Goal: Task Accomplishment & Management: Complete application form

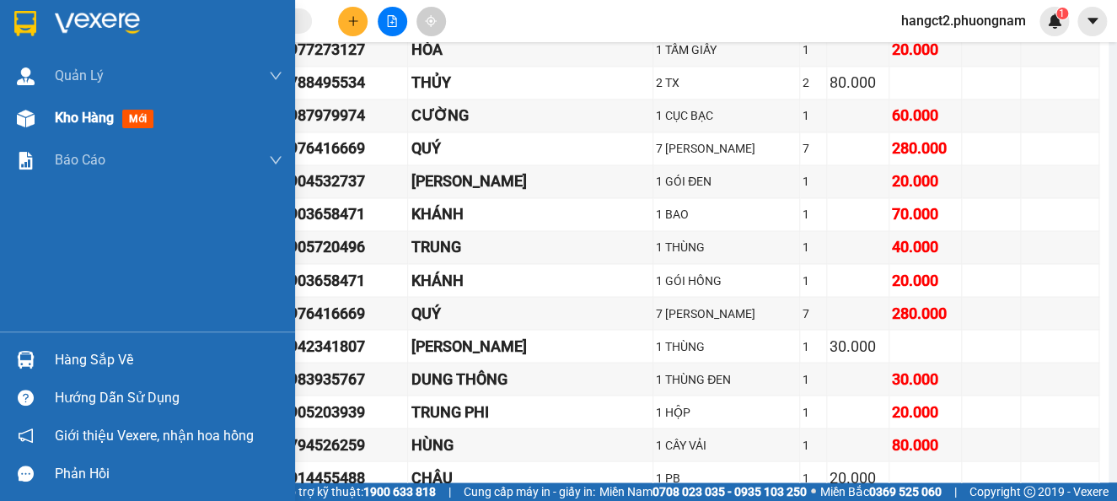
click at [67, 121] on span "Kho hàng" at bounding box center [84, 118] width 59 height 16
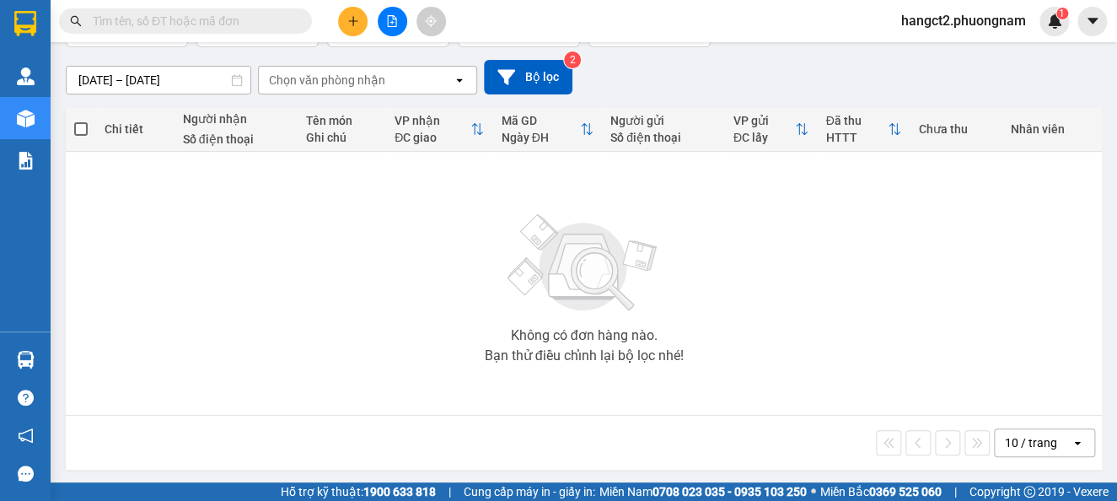
scroll to position [133, 0]
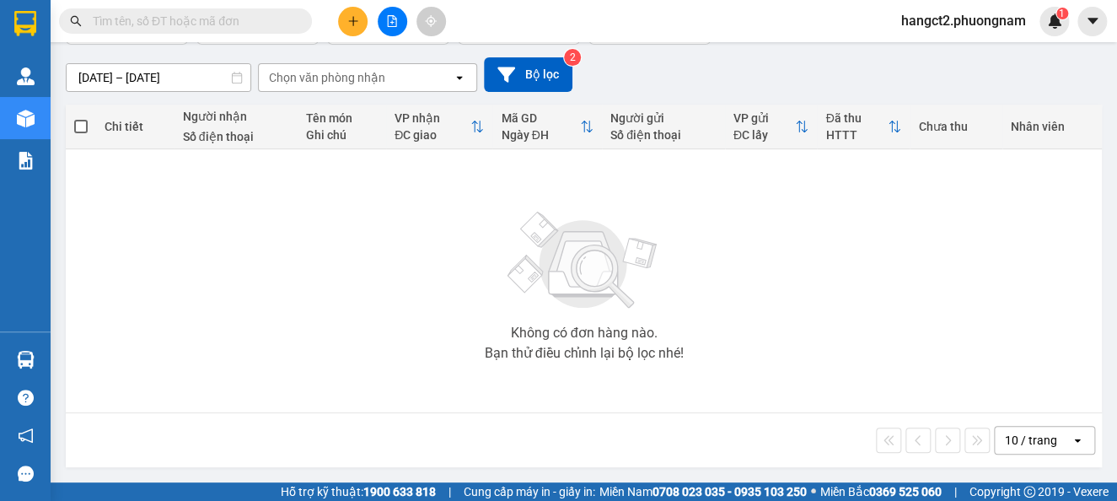
click at [259, 17] on input "text" at bounding box center [192, 21] width 199 height 19
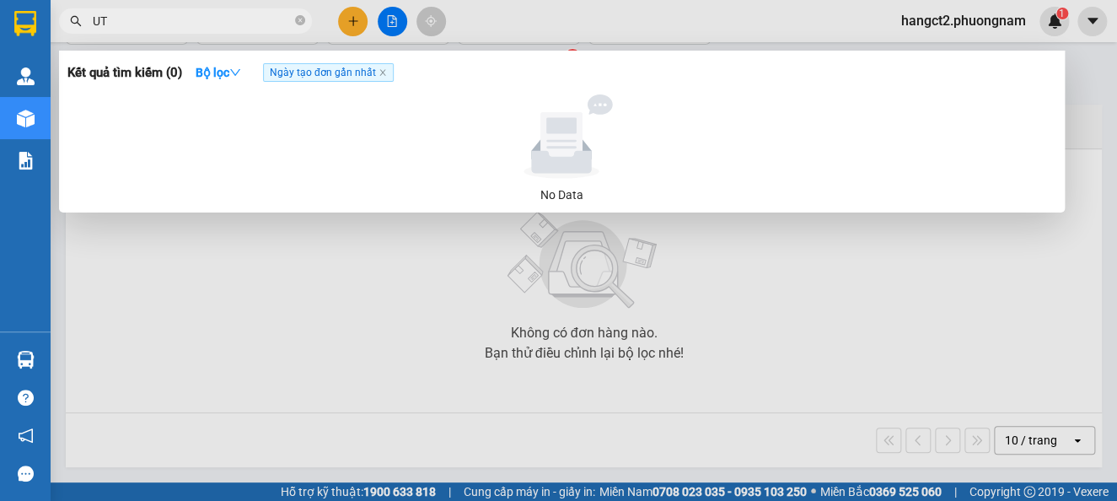
type input "U"
type input "ÚT NINH"
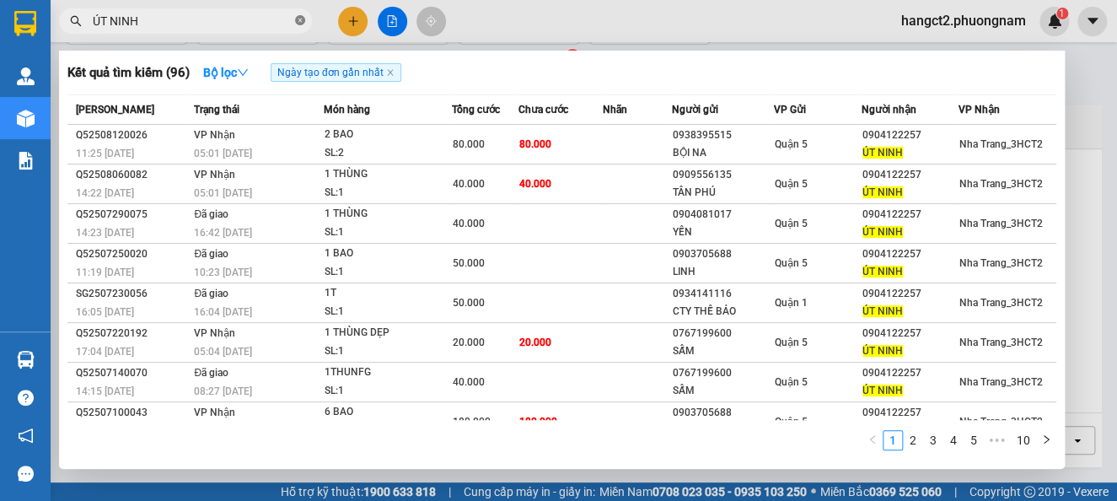
click at [300, 24] on icon "close-circle" at bounding box center [300, 20] width 10 height 10
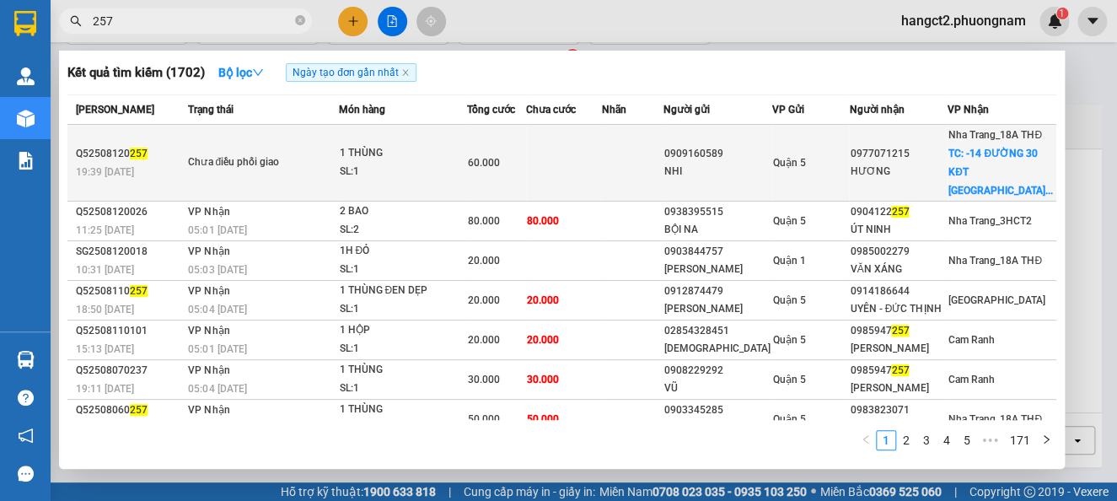
type input "257"
click at [601, 178] on td at bounding box center [563, 163] width 75 height 77
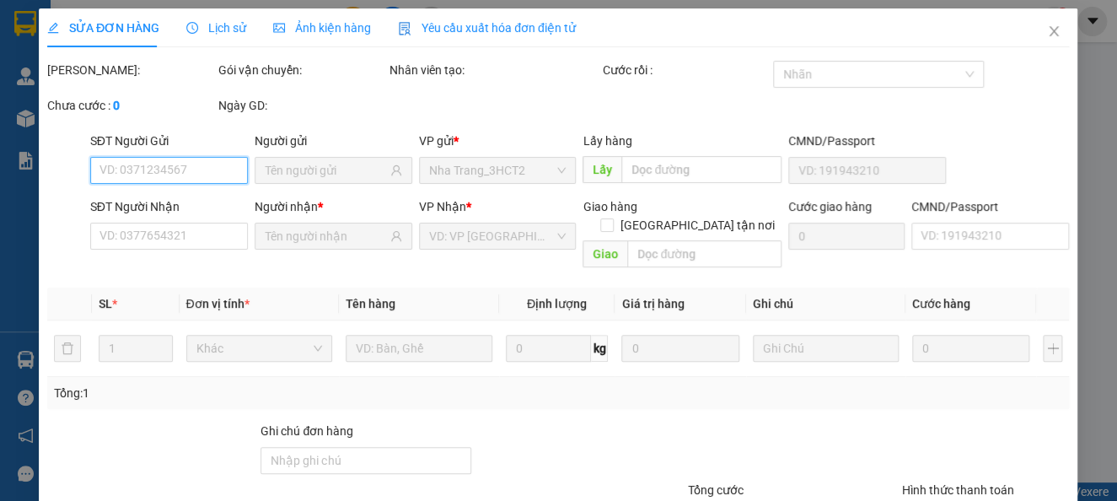
type input "0909160589"
type input "NHI"
type input "0977071215"
type input "HƯƠNG"
checkbox input "true"
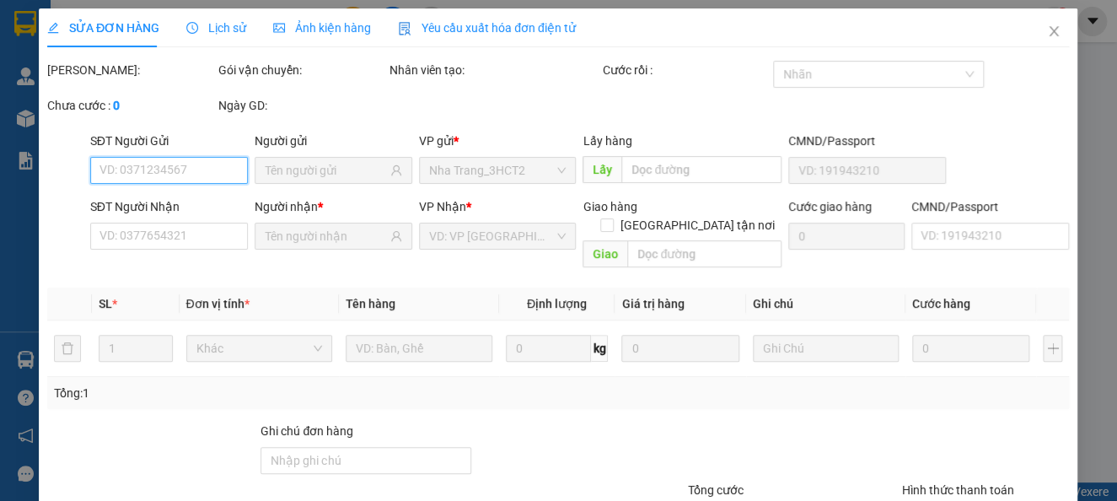
type input "-14 ĐƯỜNG 30 KĐT [GEOGRAPHIC_DATA] A"
type input "60.000"
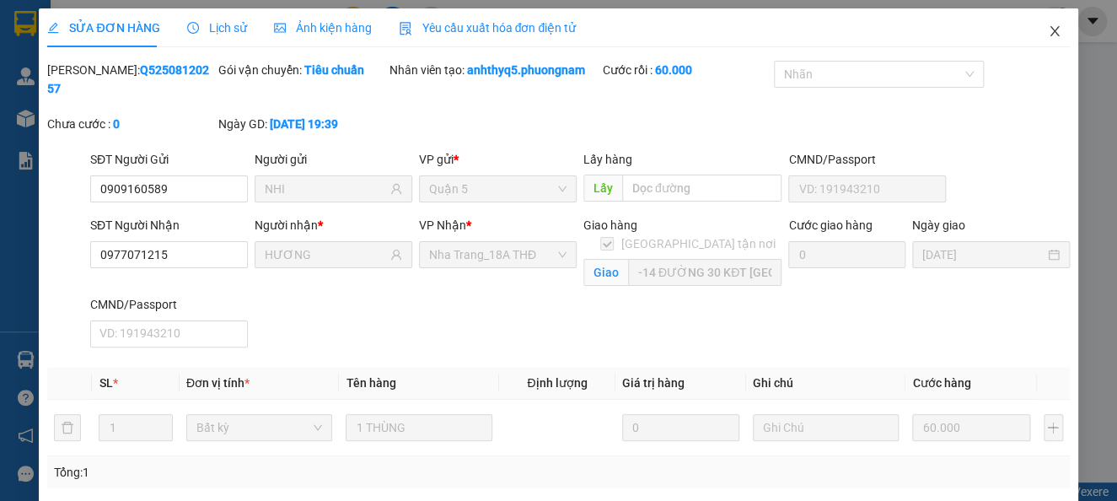
click at [1041, 43] on span "Close" at bounding box center [1054, 31] width 47 height 47
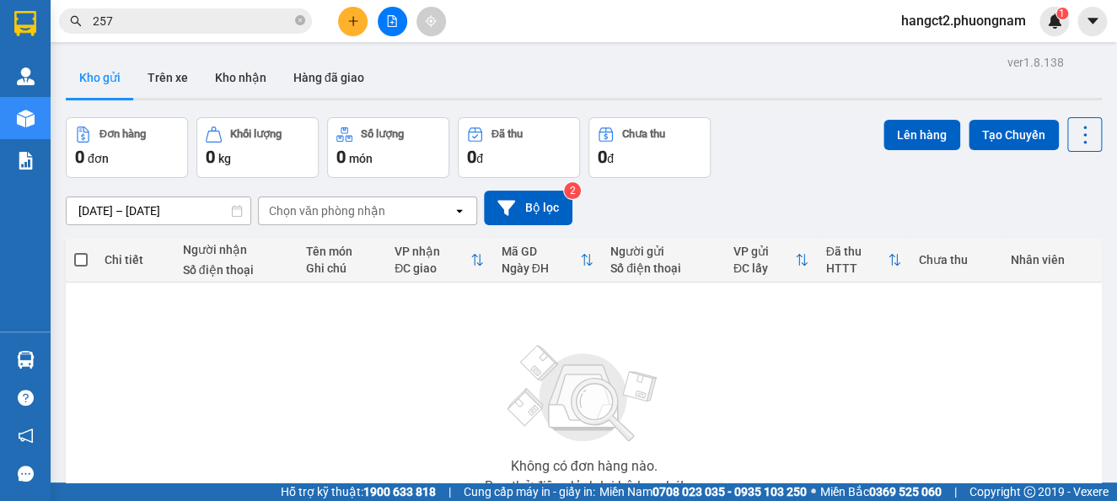
click at [239, 30] on input "257" at bounding box center [192, 21] width 199 height 19
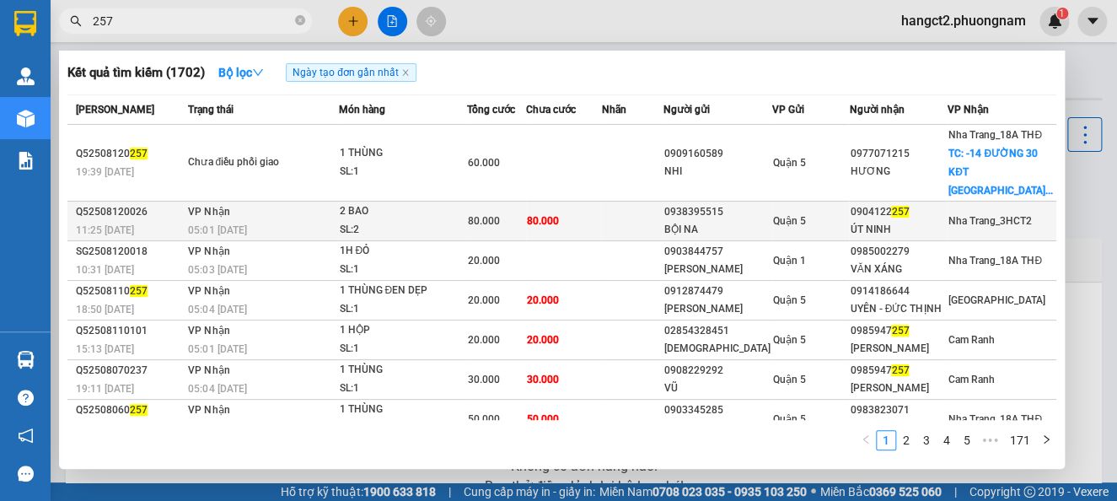
click at [532, 202] on td "80.000" at bounding box center [563, 222] width 75 height 40
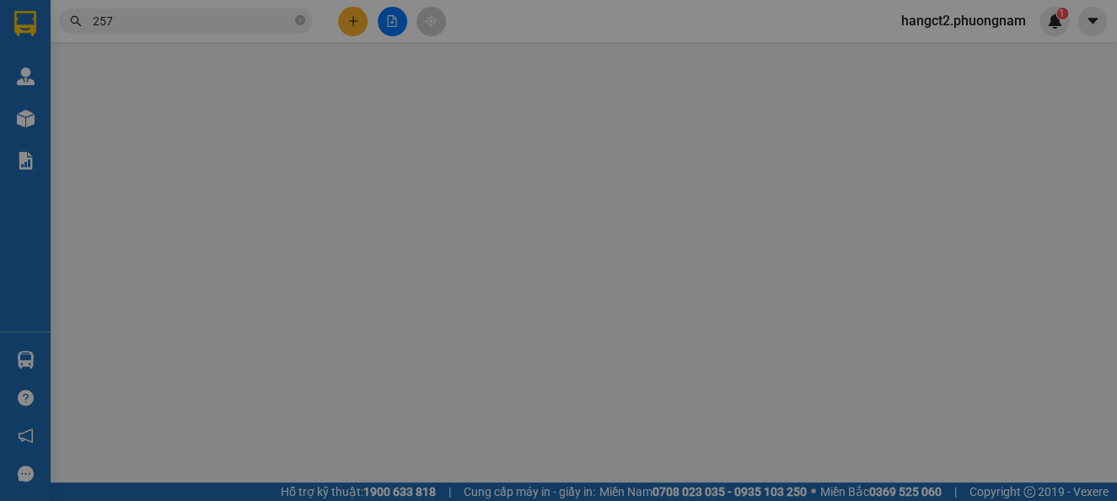
type input "0938395515"
type input "BỘI NA"
type input "0904122257"
type input "ÚT NINH"
type input "80.000"
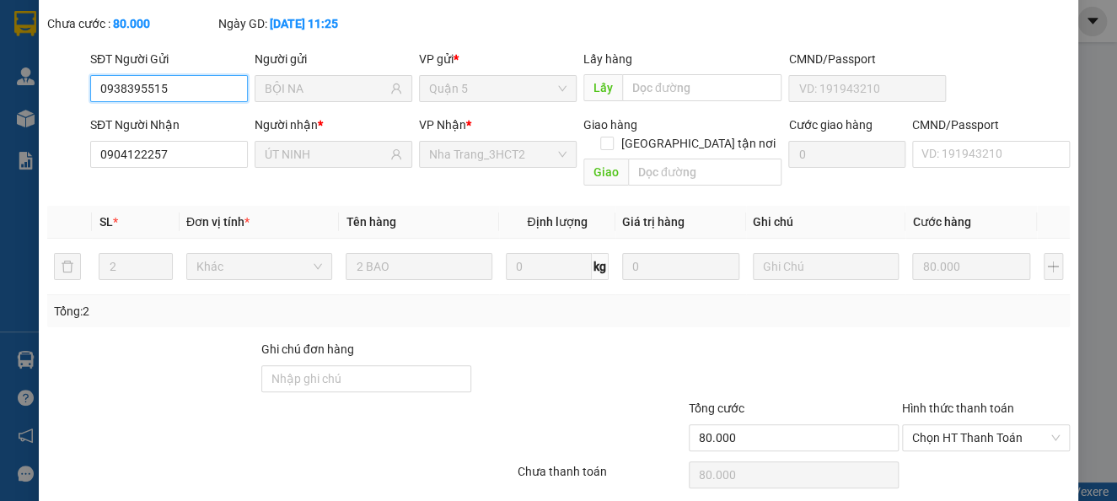
scroll to position [144, 0]
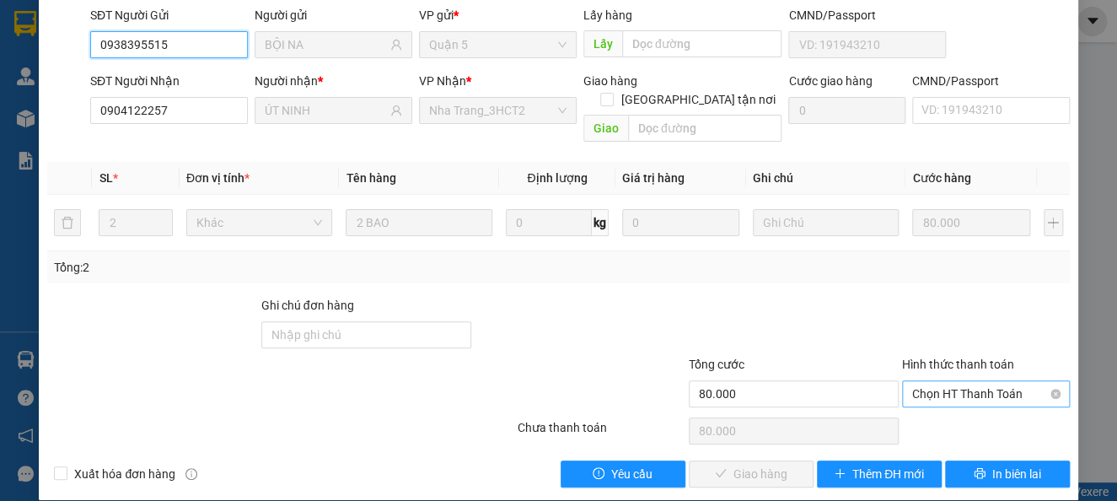
click at [1013, 381] on span "Chọn HT Thanh Toán" at bounding box center [986, 393] width 148 height 25
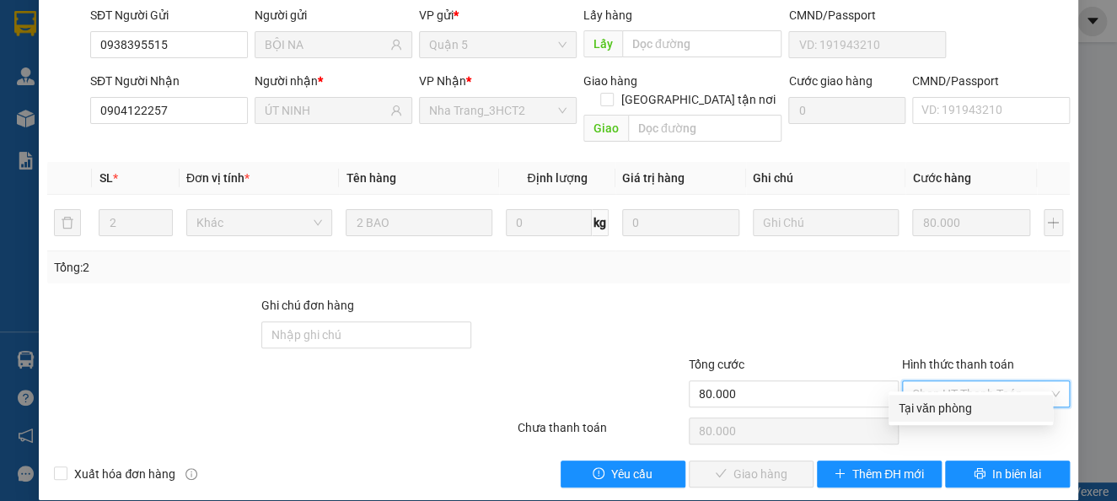
drag, startPoint x: 986, startPoint y: 409, endPoint x: 840, endPoint y: 443, distance: 150.7
click at [985, 410] on div "Tại văn phòng" at bounding box center [971, 408] width 144 height 19
type input "0"
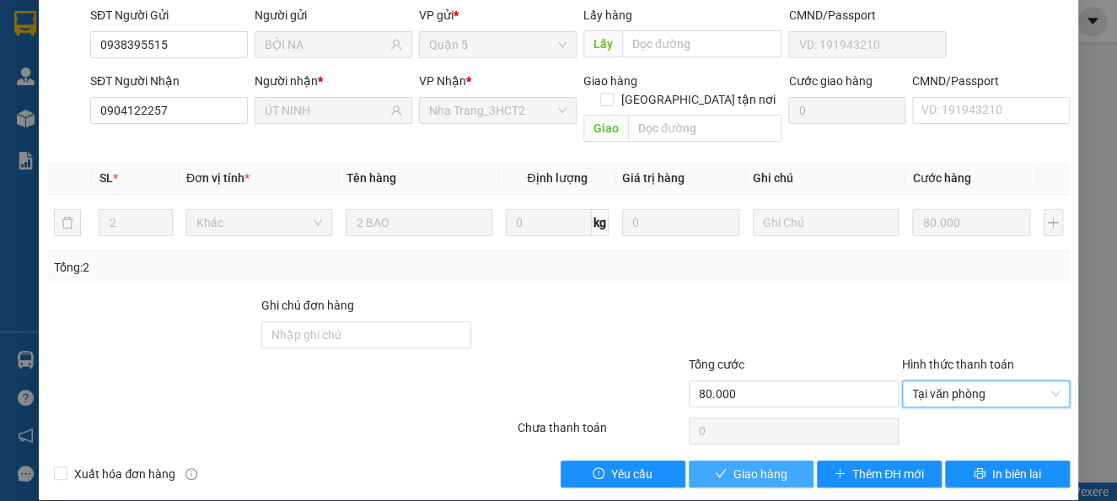
click at [772, 465] on span "Giao hàng" at bounding box center [761, 474] width 54 height 19
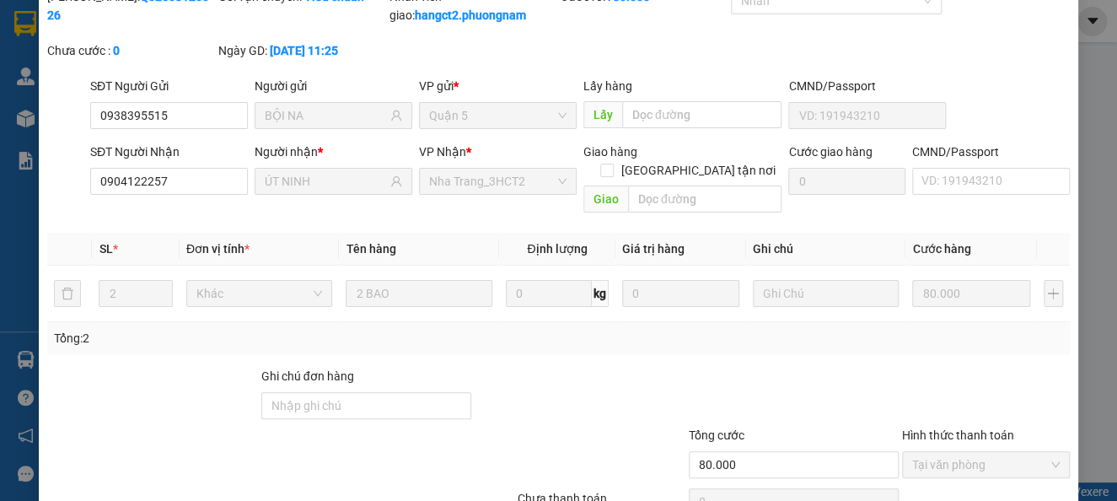
scroll to position [0, 0]
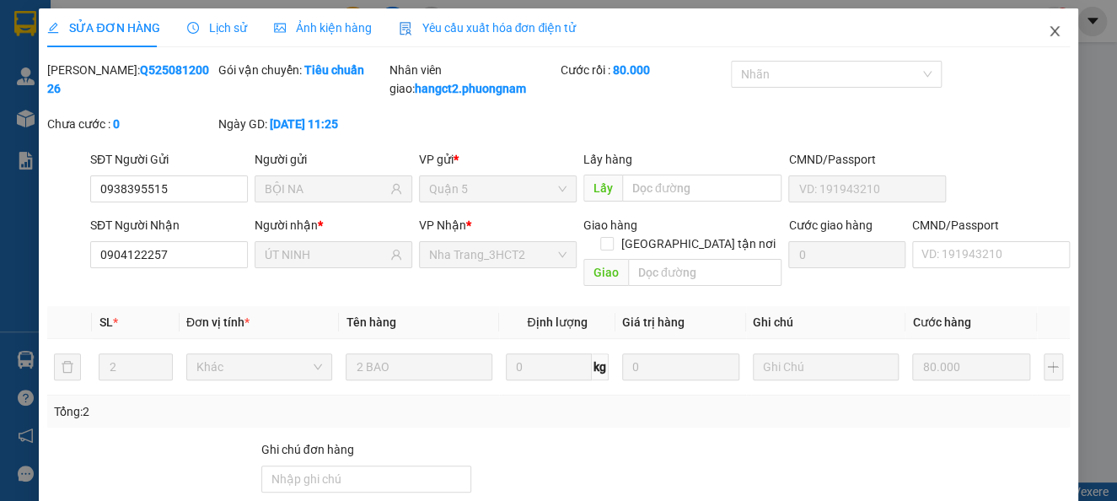
click at [1031, 22] on span "Close" at bounding box center [1054, 31] width 47 height 47
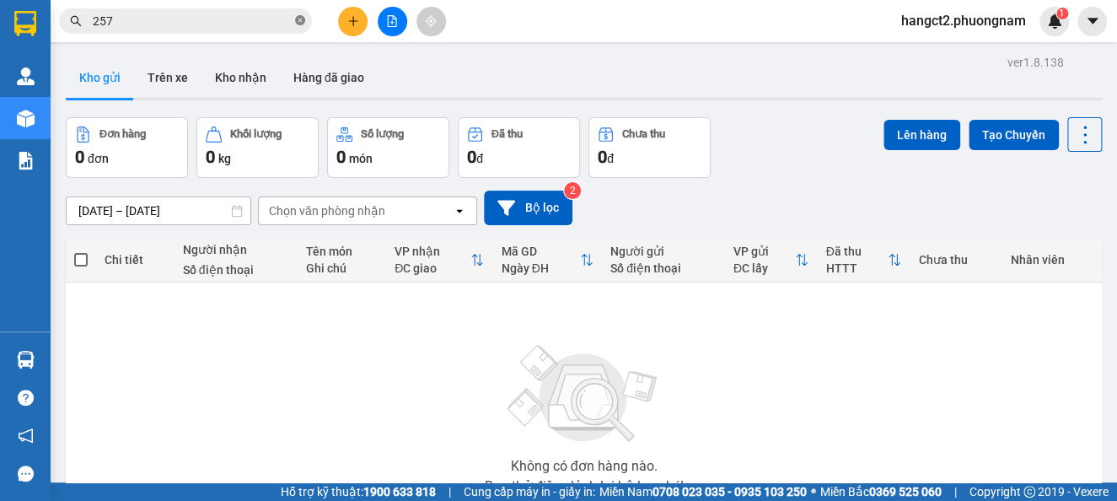
click at [298, 28] on span at bounding box center [300, 21] width 10 height 16
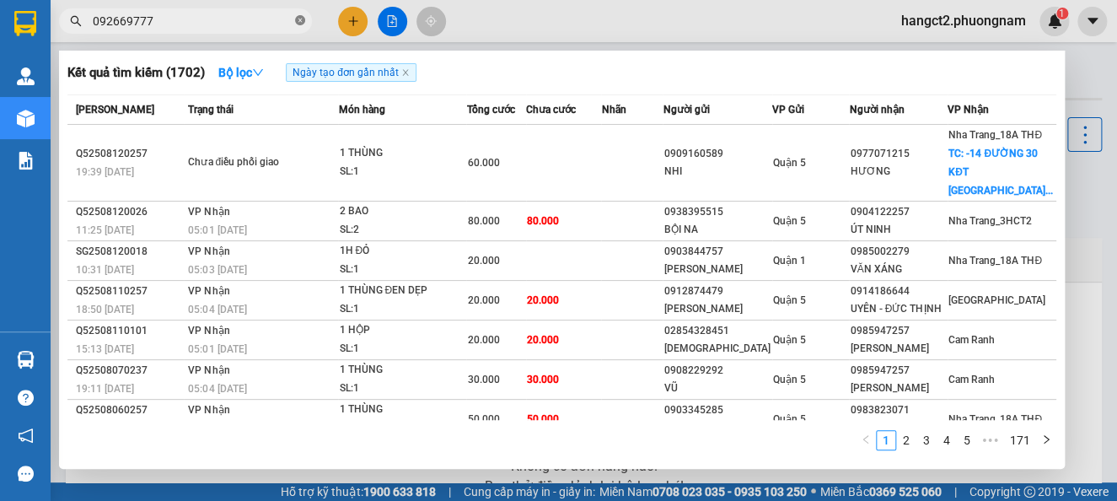
type input "0926697779"
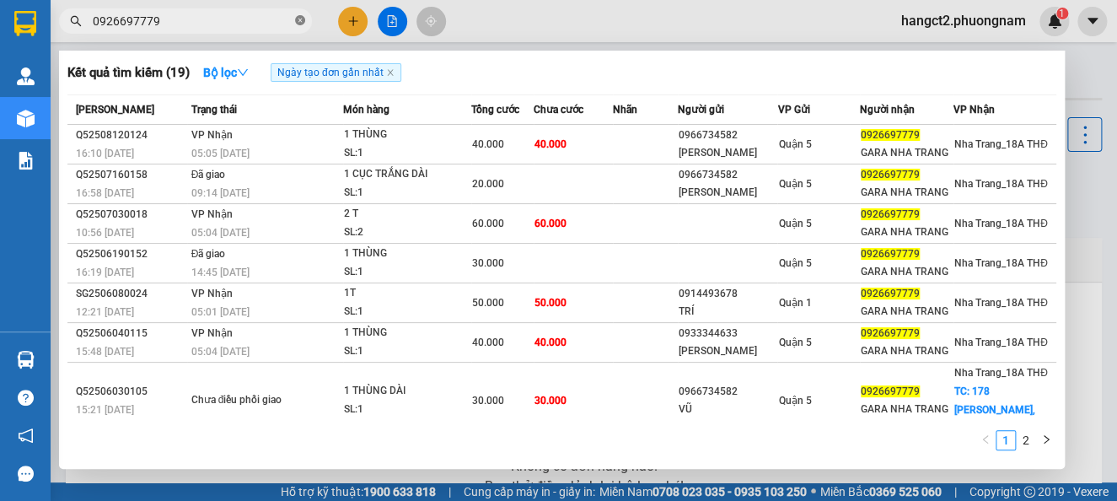
click at [301, 16] on icon "close-circle" at bounding box center [300, 20] width 10 height 10
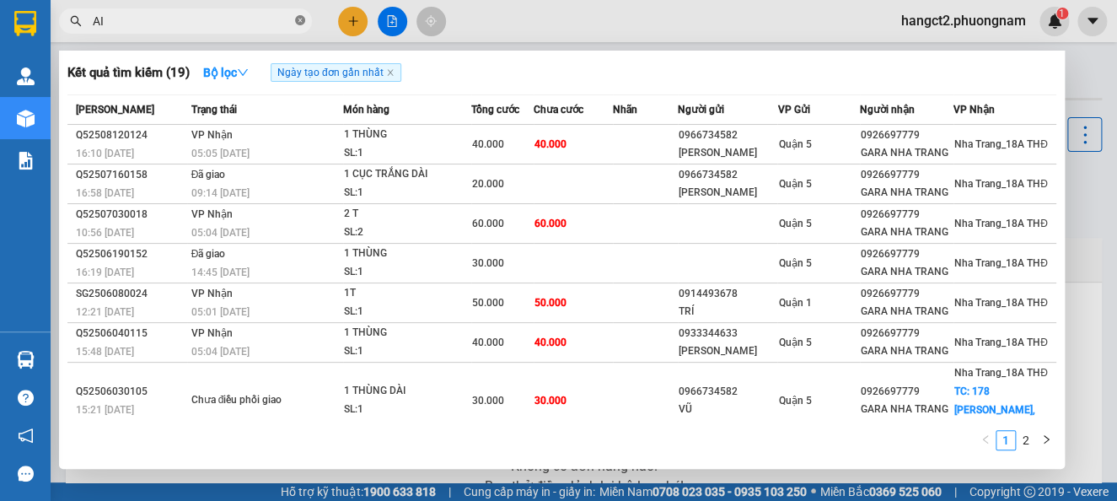
type input "A"
type input "À"
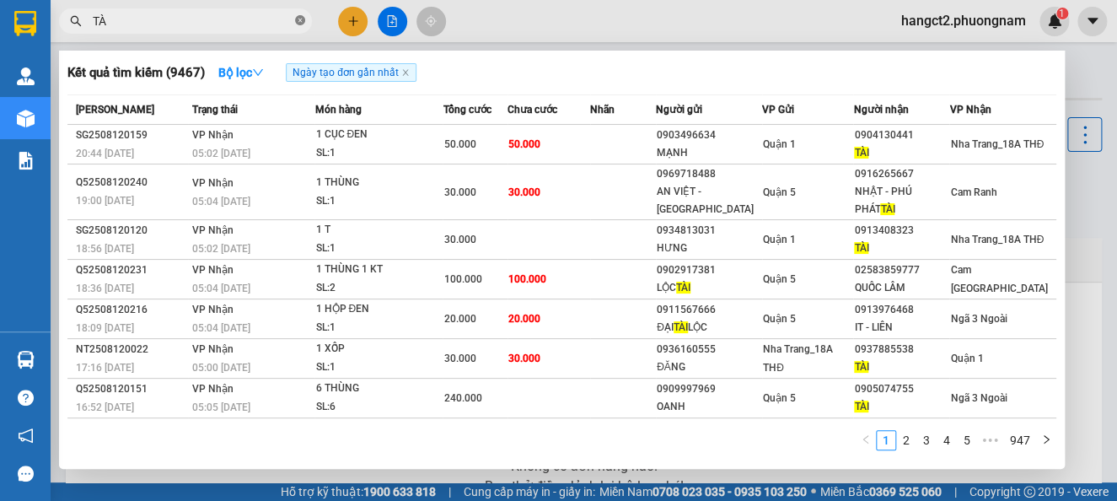
type input "T"
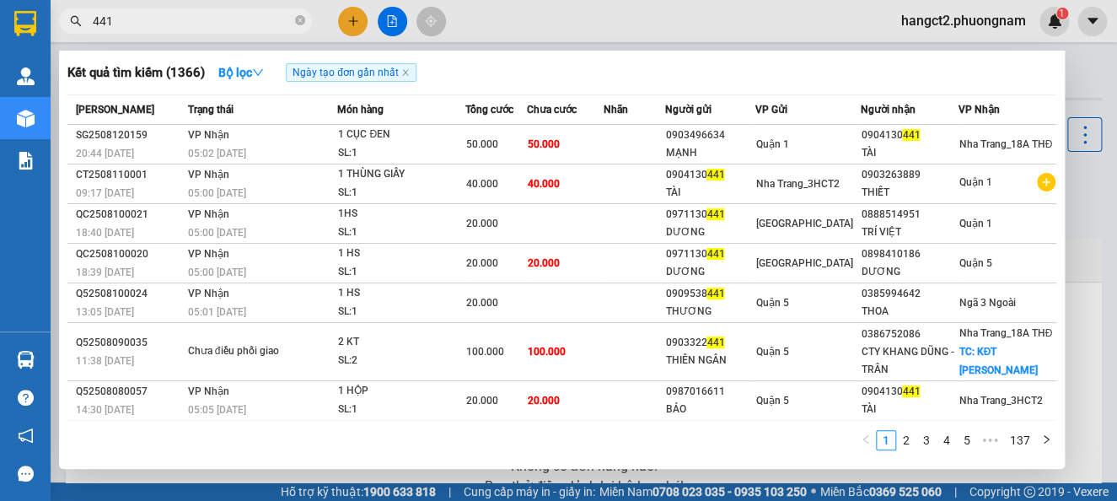
click at [94, 23] on input "441" at bounding box center [192, 21] width 199 height 19
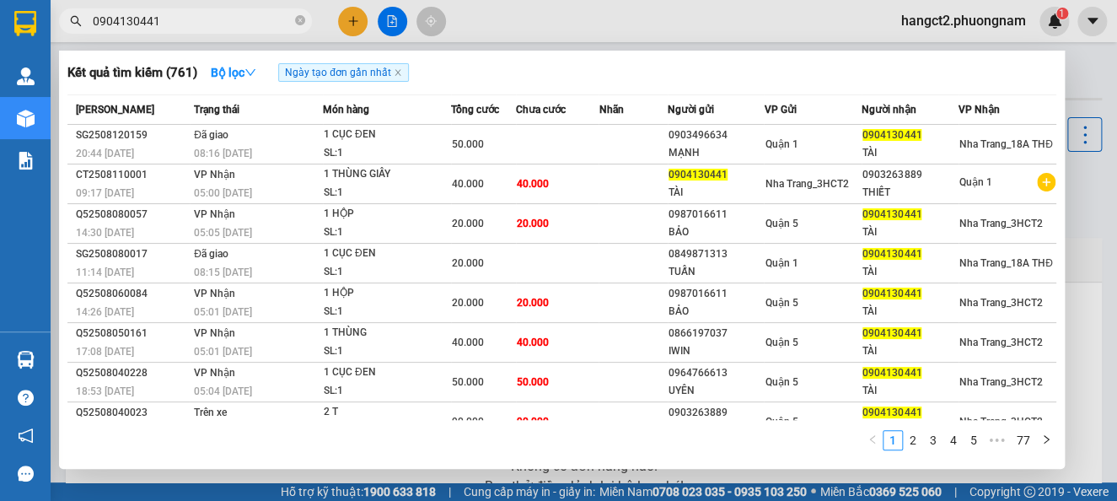
type input "0904130441"
click at [301, 18] on icon "close-circle" at bounding box center [300, 20] width 10 height 10
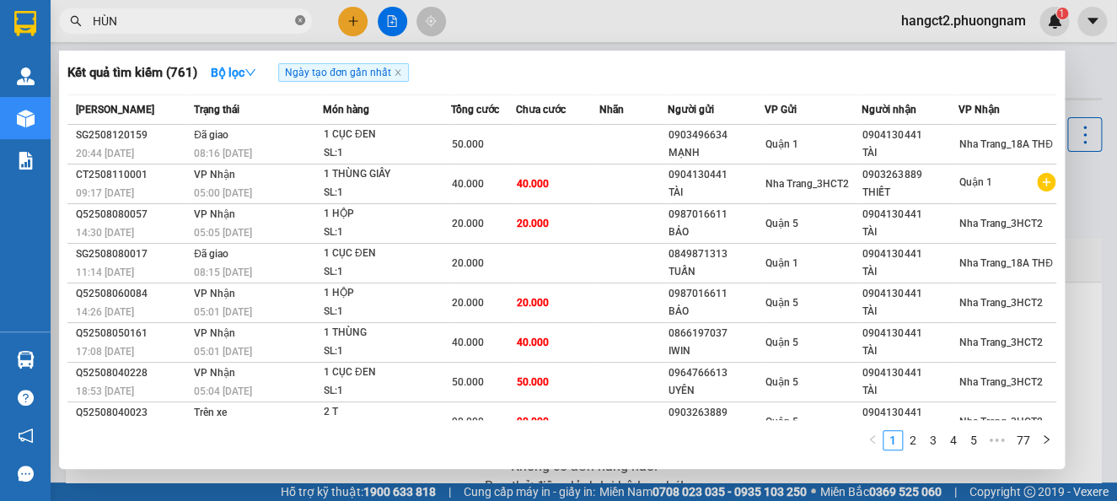
type input "HÙNG"
